Goal: Task Accomplishment & Management: Manage account settings

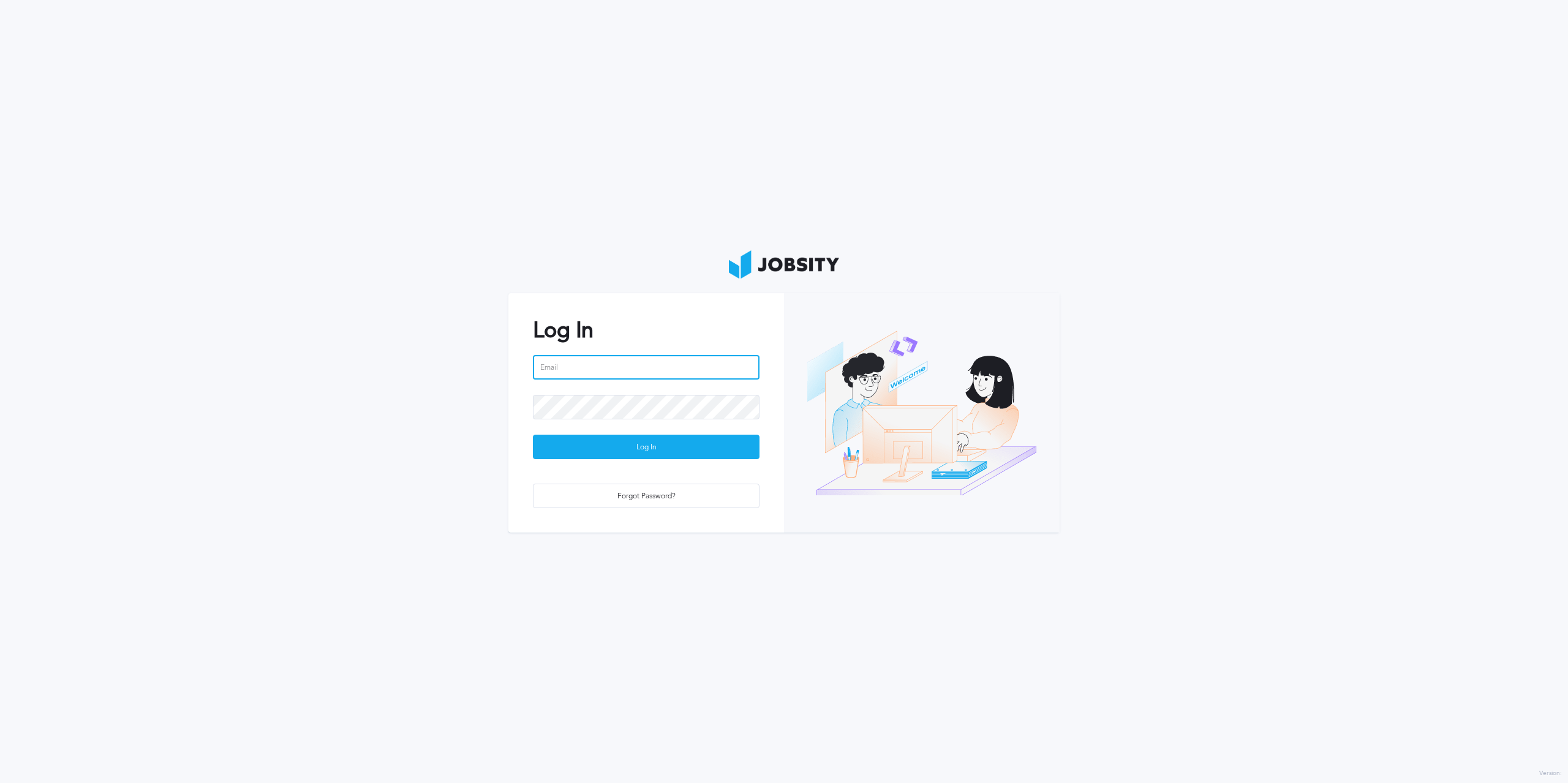
click at [607, 368] on input "email" at bounding box center [645, 367] width 227 height 25
type input "[EMAIL_ADDRESS][DOMAIN_NAME]"
click at [650, 500] on div "Forgot Password?" at bounding box center [646, 497] width 226 height 25
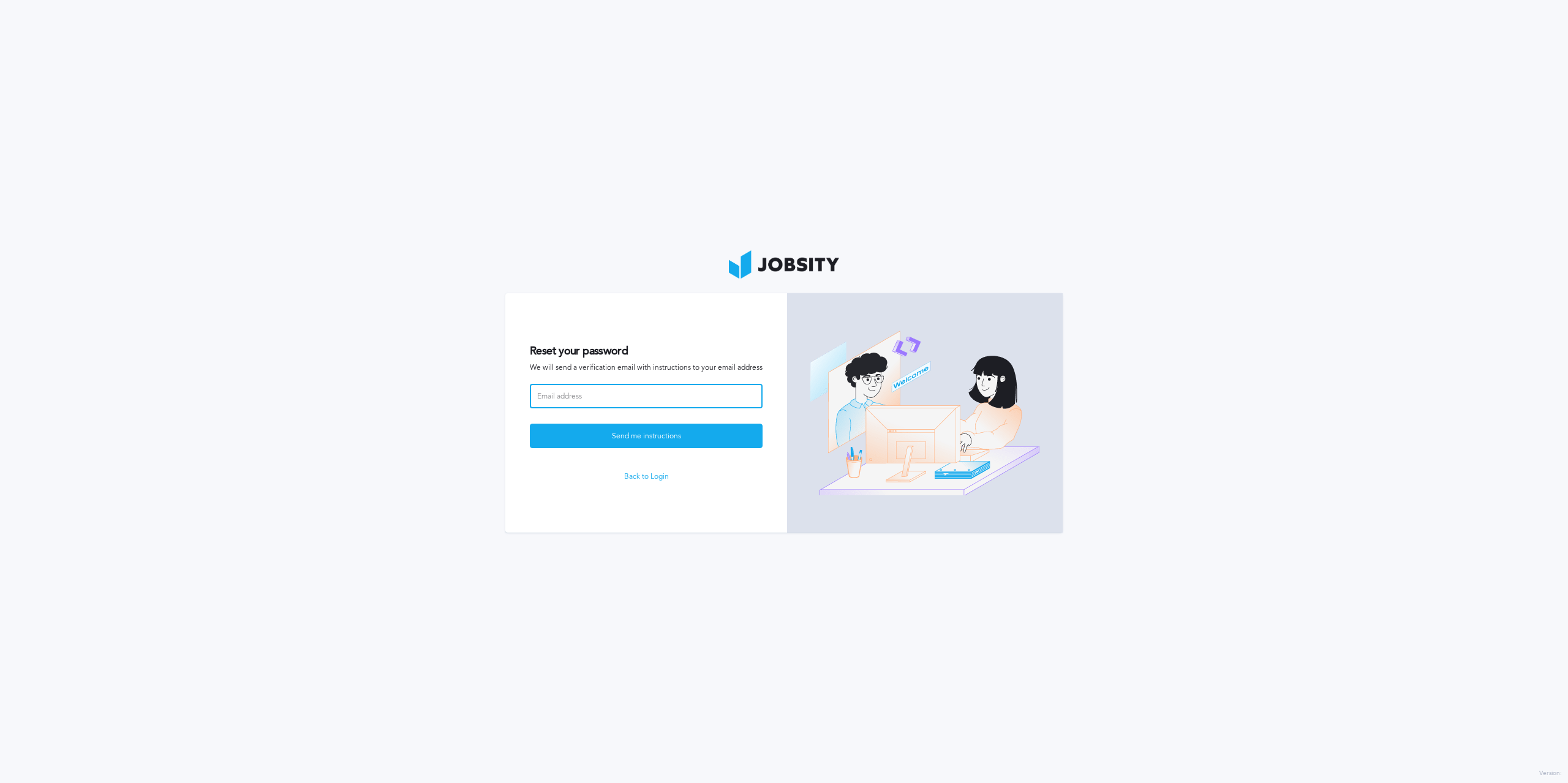
click at [610, 398] on input at bounding box center [646, 396] width 233 height 25
type input "[EMAIL_ADDRESS][DOMAIN_NAME]"
click at [625, 439] on div "Send me instructions" at bounding box center [645, 436] width 232 height 25
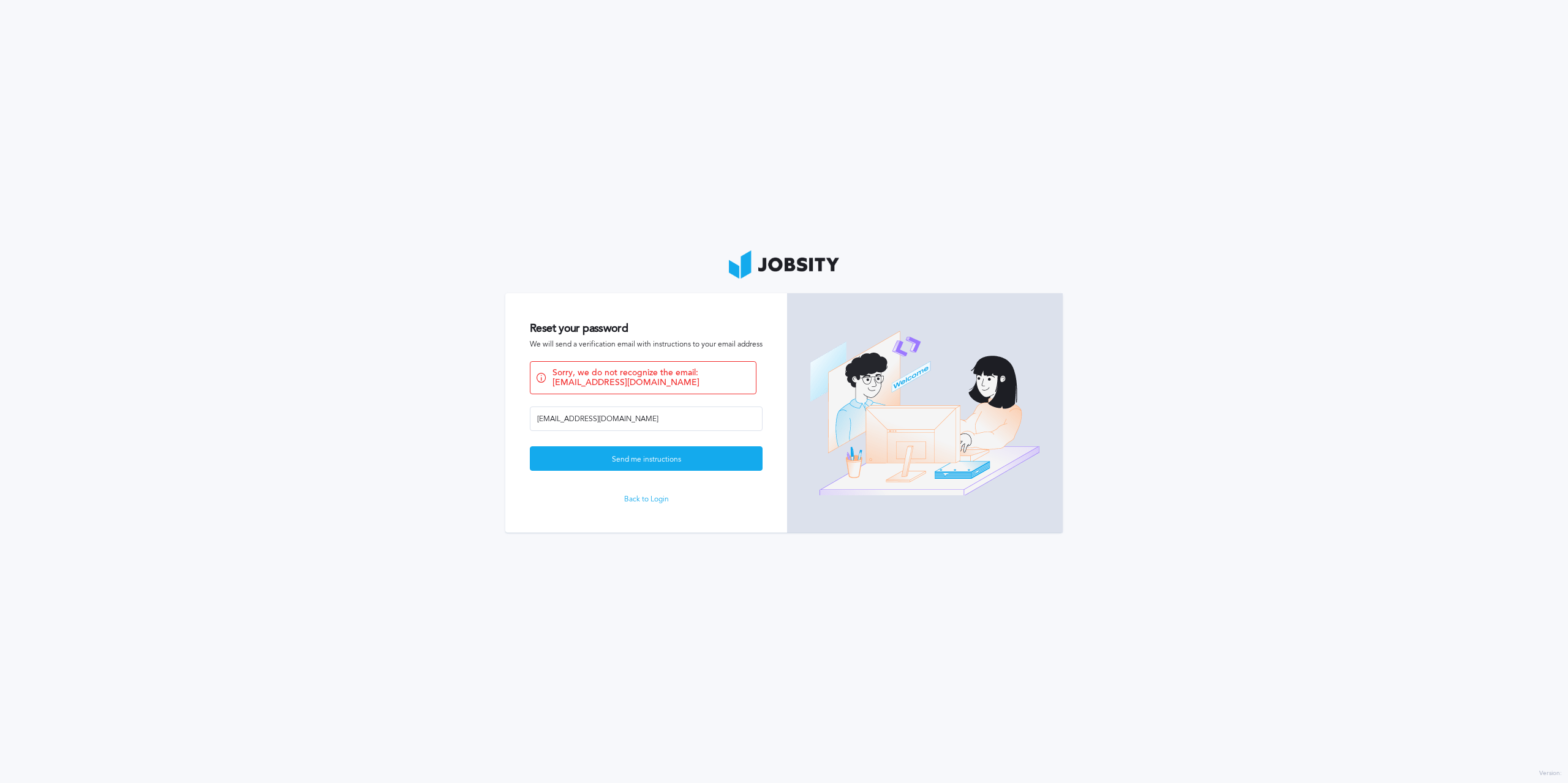
click at [653, 506] on form "Reset your password We will send a verification email with instructions to your…" at bounding box center [645, 413] width 281 height 239
click at [651, 503] on link "Back to Login" at bounding box center [646, 499] width 233 height 9
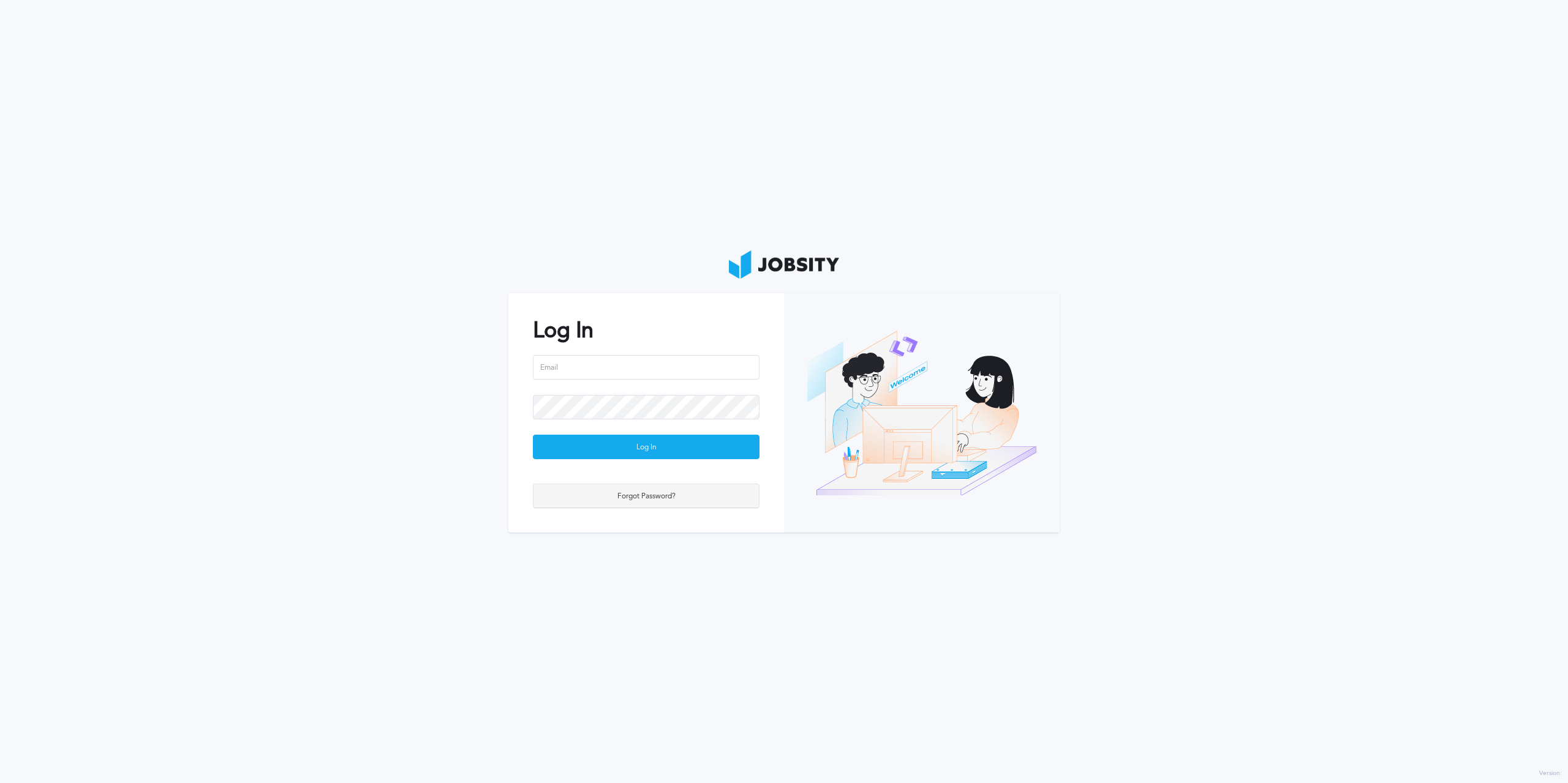
click at [647, 503] on div "Forgot Password?" at bounding box center [646, 497] width 226 height 25
